Goal: Task Accomplishment & Management: Use online tool/utility

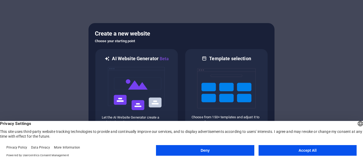
click at [320, 152] on button "Accept All" at bounding box center [308, 151] width 98 height 11
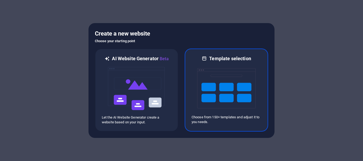
click at [216, 79] on img at bounding box center [226, 88] width 59 height 53
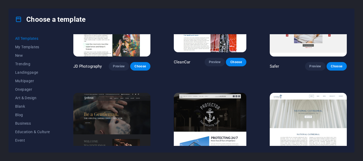
scroll to position [2239, 0]
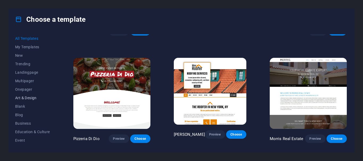
click at [28, 95] on button "Art & Design" at bounding box center [32, 98] width 35 height 9
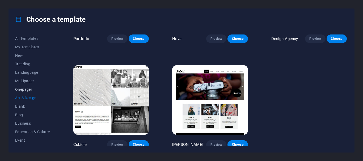
click at [29, 90] on span "Onepager" at bounding box center [32, 90] width 35 height 4
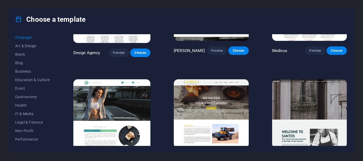
scroll to position [76, 0]
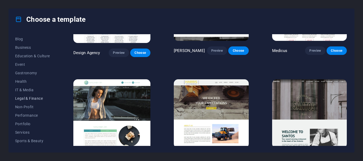
click at [31, 97] on span "Legal & Finance" at bounding box center [32, 99] width 35 height 4
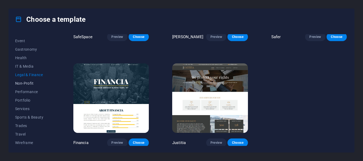
scroll to position [101, 0]
click at [25, 137] on button "Travel" at bounding box center [32, 133] width 35 height 9
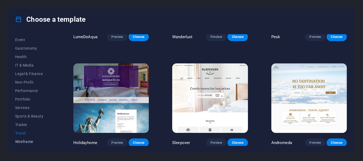
click at [27, 141] on span "Wireframe" at bounding box center [32, 142] width 35 height 4
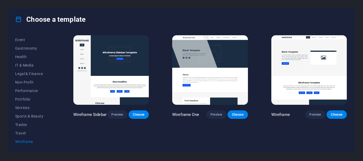
scroll to position [0, 0]
click at [25, 127] on button "Trades" at bounding box center [32, 125] width 35 height 9
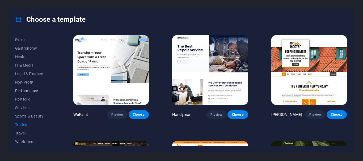
click at [27, 93] on span "Performance" at bounding box center [32, 91] width 35 height 4
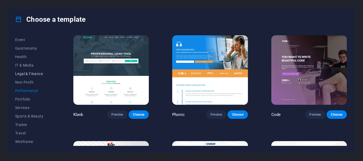
click at [27, 75] on span "Legal & Finance" at bounding box center [32, 74] width 35 height 4
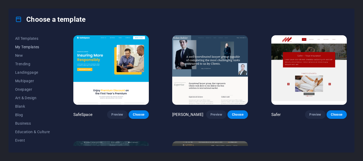
click at [26, 48] on span "My Templates" at bounding box center [32, 47] width 35 height 4
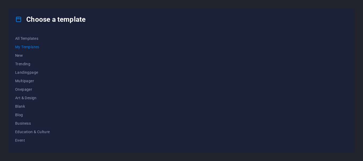
click at [24, 43] on button "My Templates" at bounding box center [32, 47] width 35 height 9
click at [25, 38] on span "All Templates" at bounding box center [32, 38] width 35 height 4
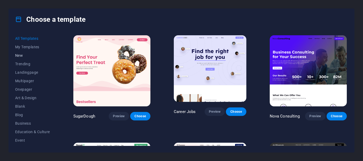
click at [24, 59] on button "New" at bounding box center [32, 55] width 35 height 9
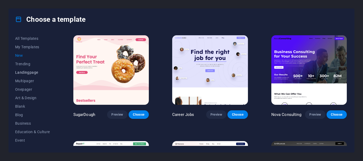
click at [27, 71] on span "Landingpage" at bounding box center [32, 72] width 35 height 4
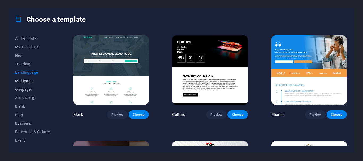
click at [28, 81] on span "Multipager" at bounding box center [32, 81] width 35 height 4
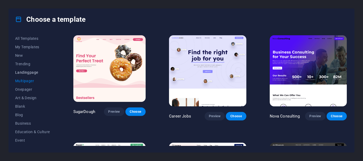
click at [28, 73] on span "Landingpage" at bounding box center [32, 72] width 35 height 4
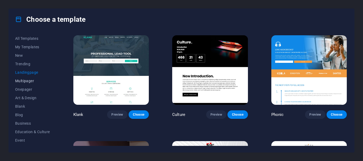
click at [28, 81] on span "Multipager" at bounding box center [32, 81] width 35 height 4
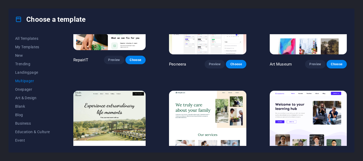
scroll to position [160, 0]
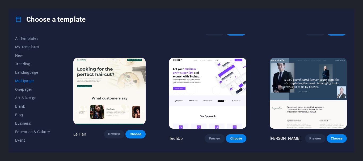
scroll to position [941, 0]
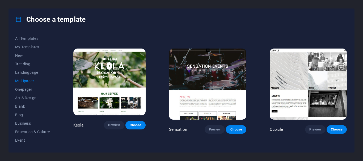
scroll to position [2261, 0]
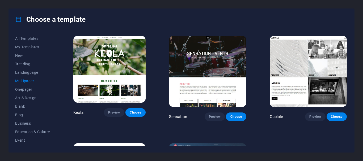
click at [0, 30] on div "Choose a template All Templates My Templates New Trending Landingpage Multipage…" at bounding box center [181, 80] width 363 height 161
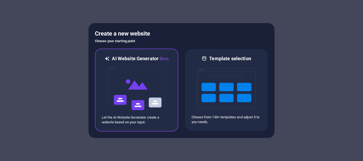
click at [138, 80] on img at bounding box center [136, 88] width 59 height 53
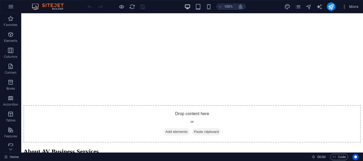
scroll to position [709, 0]
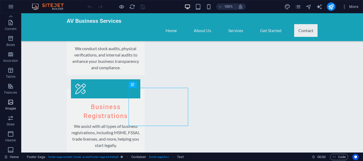
scroll to position [31, 0]
click at [10, 74] on p "Accordion" at bounding box center [10, 73] width 15 height 4
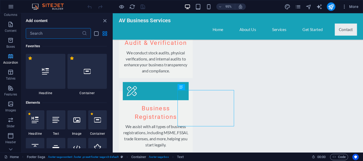
scroll to position [100, 0]
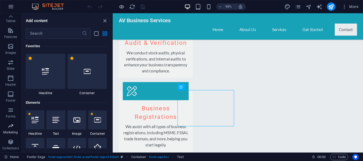
click at [10, 134] on p "Marketing" at bounding box center [10, 133] width 15 height 4
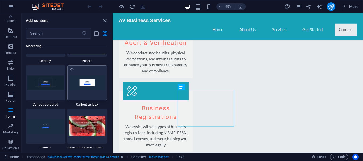
scroll to position [4385, 0]
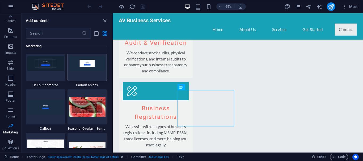
click at [79, 77] on div at bounding box center [88, 63] width 40 height 35
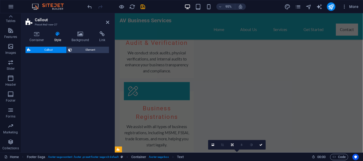
select select "rem"
select select "px"
